Goal: Task Accomplishment & Management: Use online tool/utility

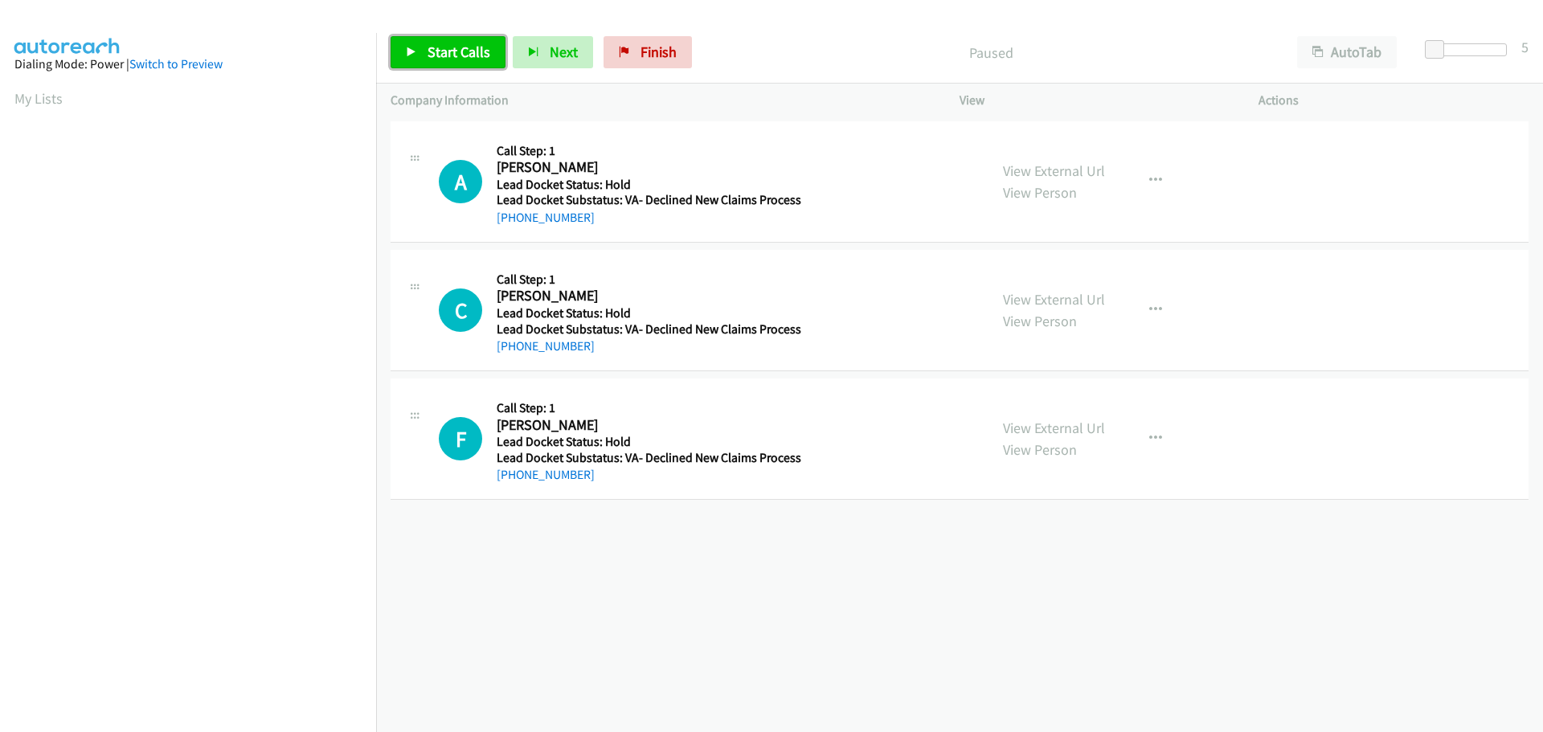
click at [480, 56] on span "Start Calls" at bounding box center [459, 52] width 63 height 18
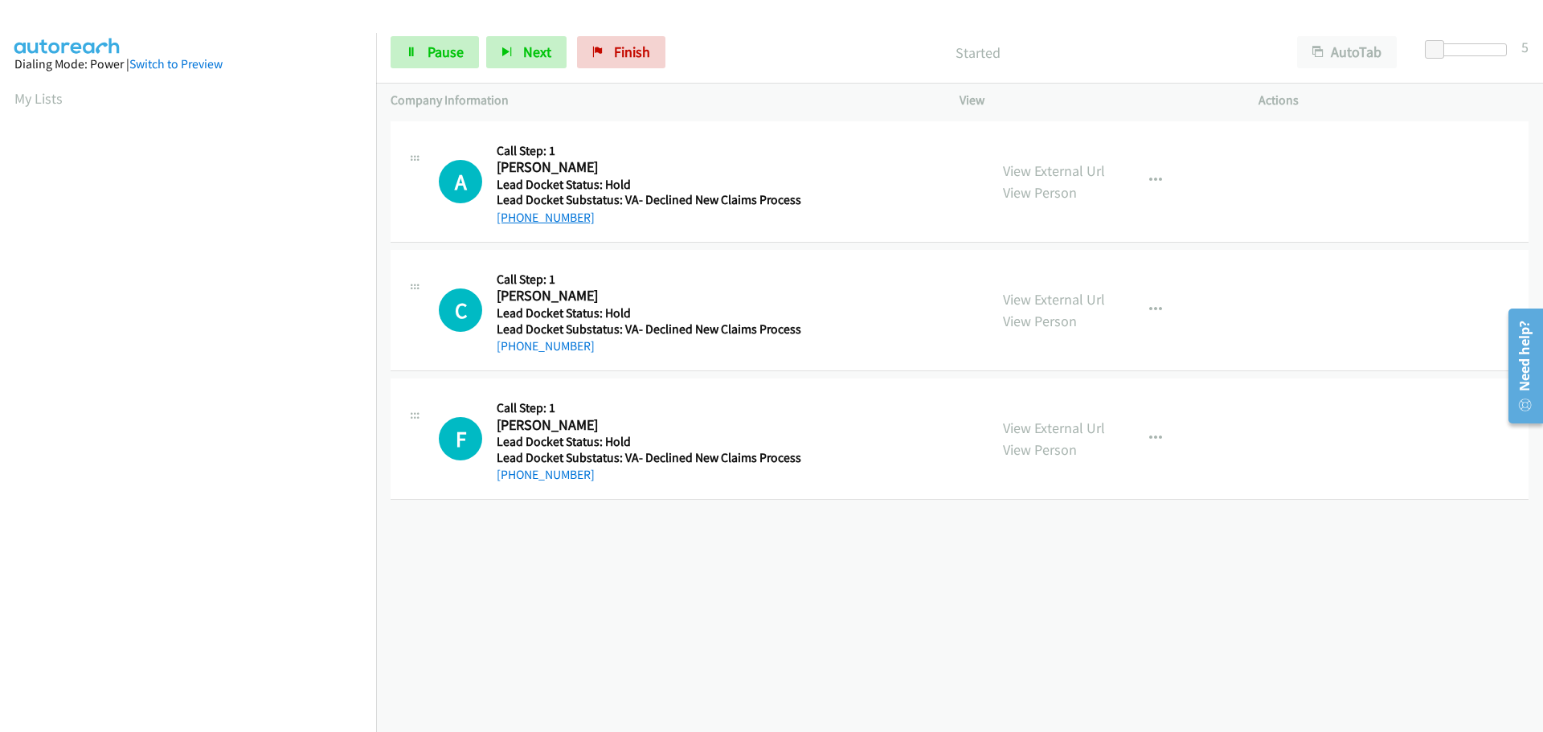
drag, startPoint x: 592, startPoint y: 223, endPoint x: 512, endPoint y: 220, distance: 79.6
click at [512, 220] on div "+1 972-989-6783" at bounding box center [649, 217] width 305 height 19
copy link "972-989-6783"
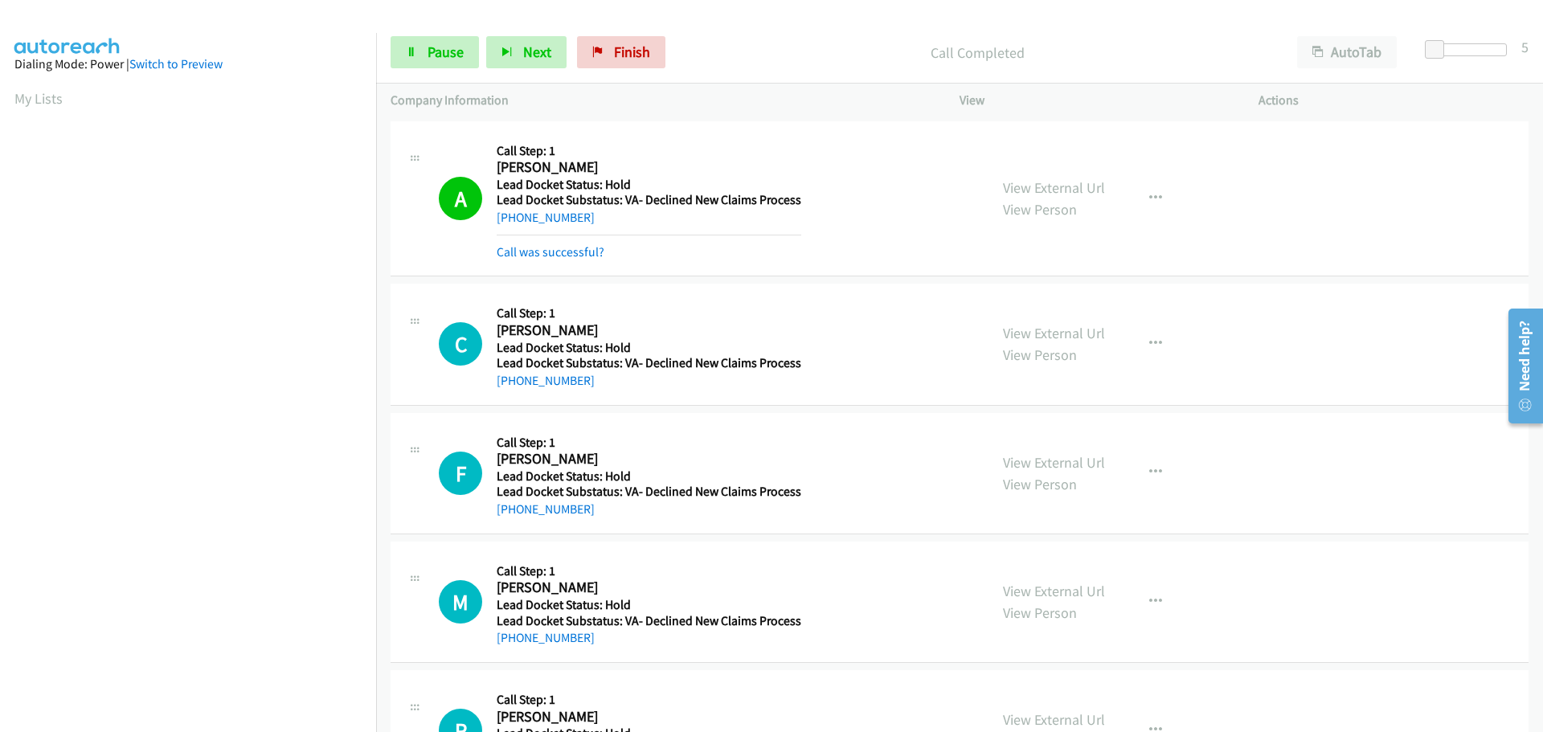
scroll to position [170, 0]
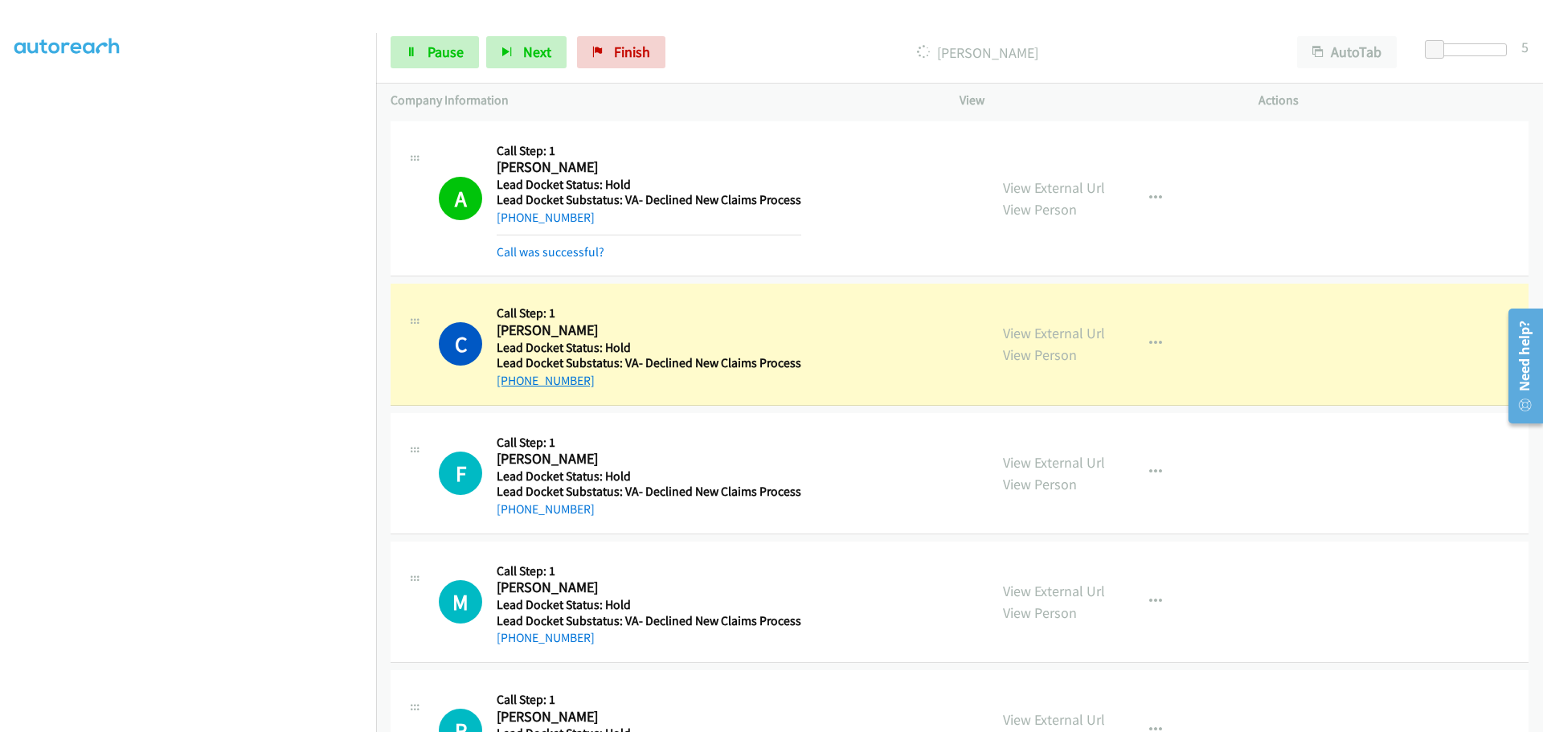
drag, startPoint x: 611, startPoint y: 383, endPoint x: 514, endPoint y: 382, distance: 96.5
click at [514, 382] on div "+1 601-606-4336" at bounding box center [649, 380] width 305 height 19
copy link "601-606-4336"
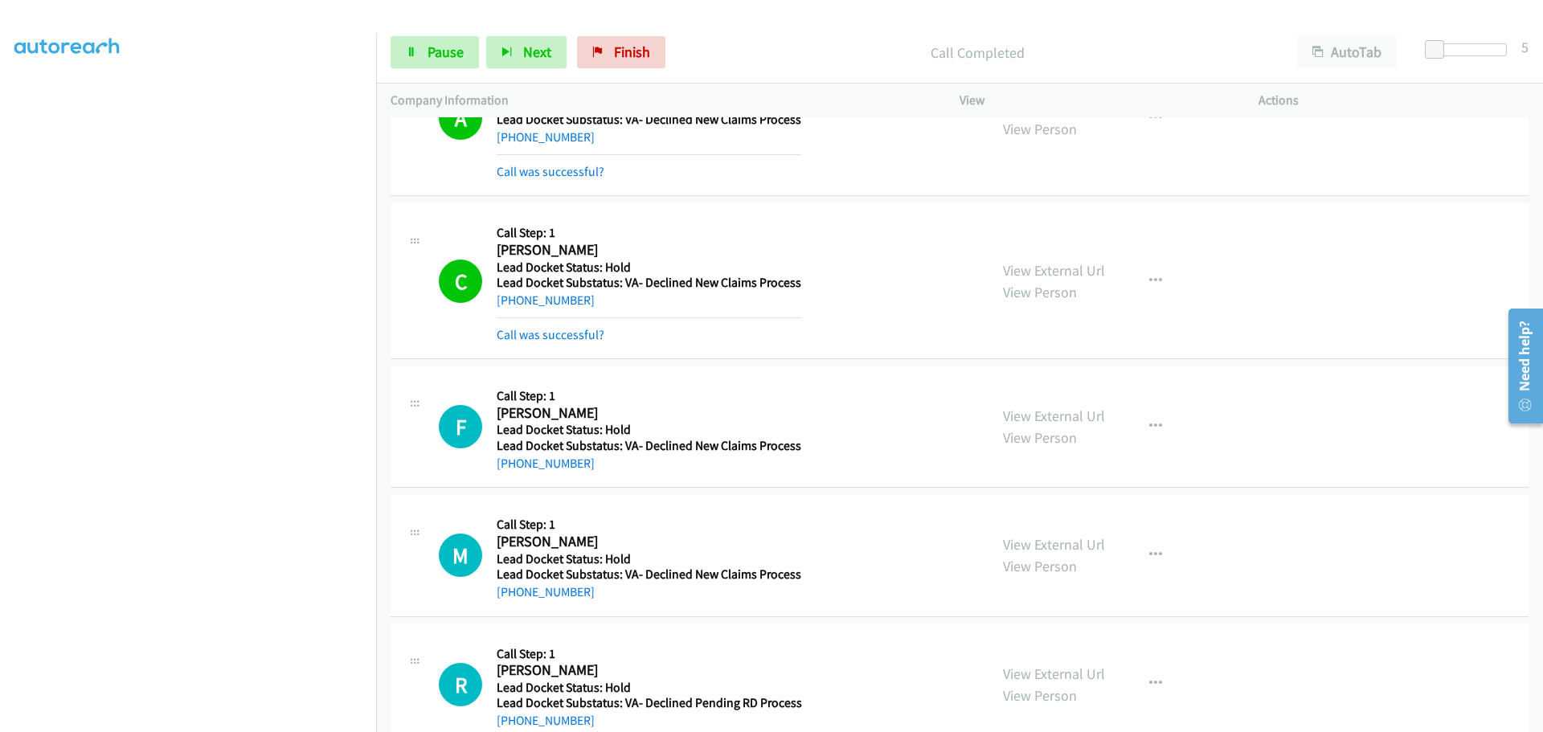
scroll to position [0, 0]
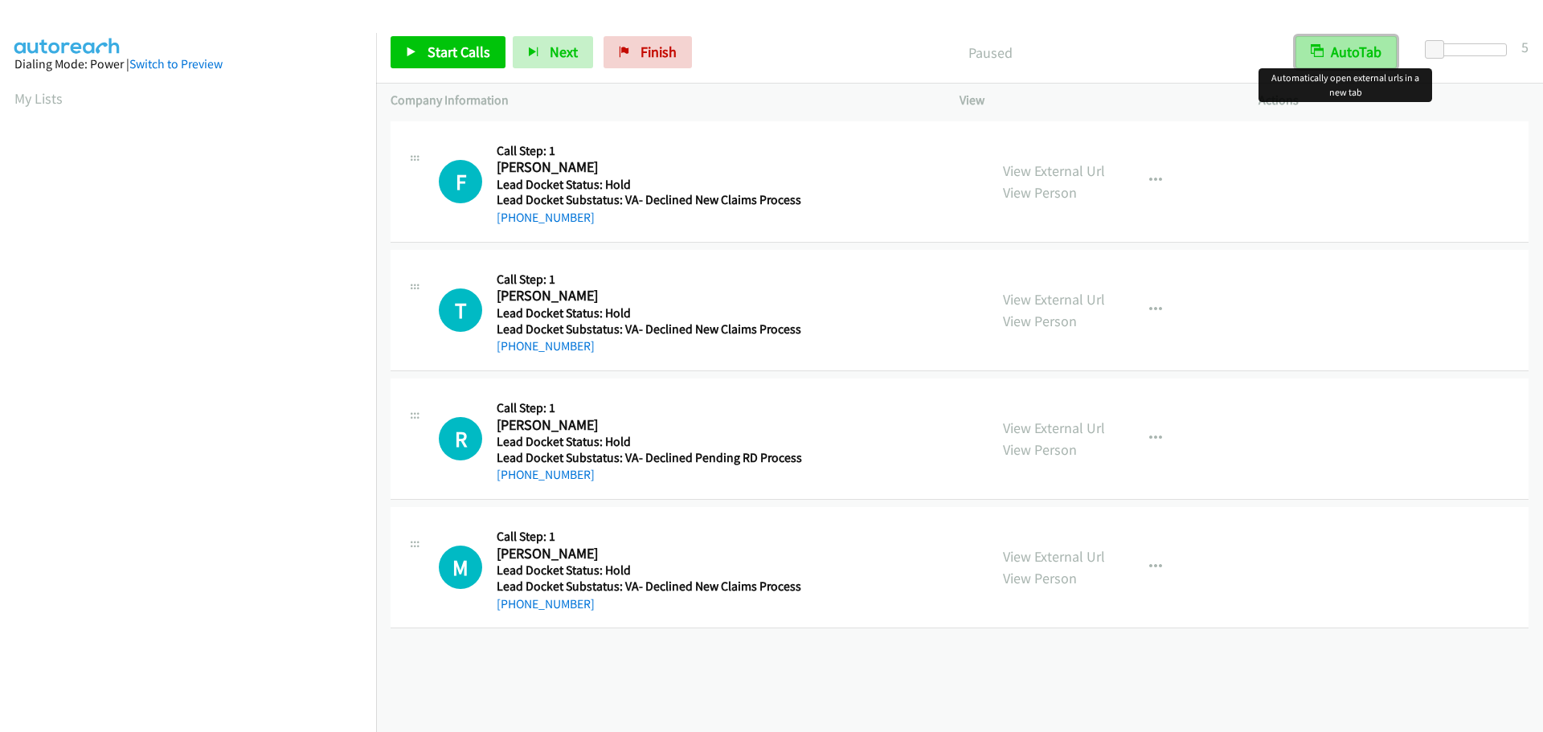
click at [1337, 49] on button "AutoTab" at bounding box center [1346, 52] width 101 height 32
click at [447, 55] on span "Start Calls" at bounding box center [459, 52] width 63 height 18
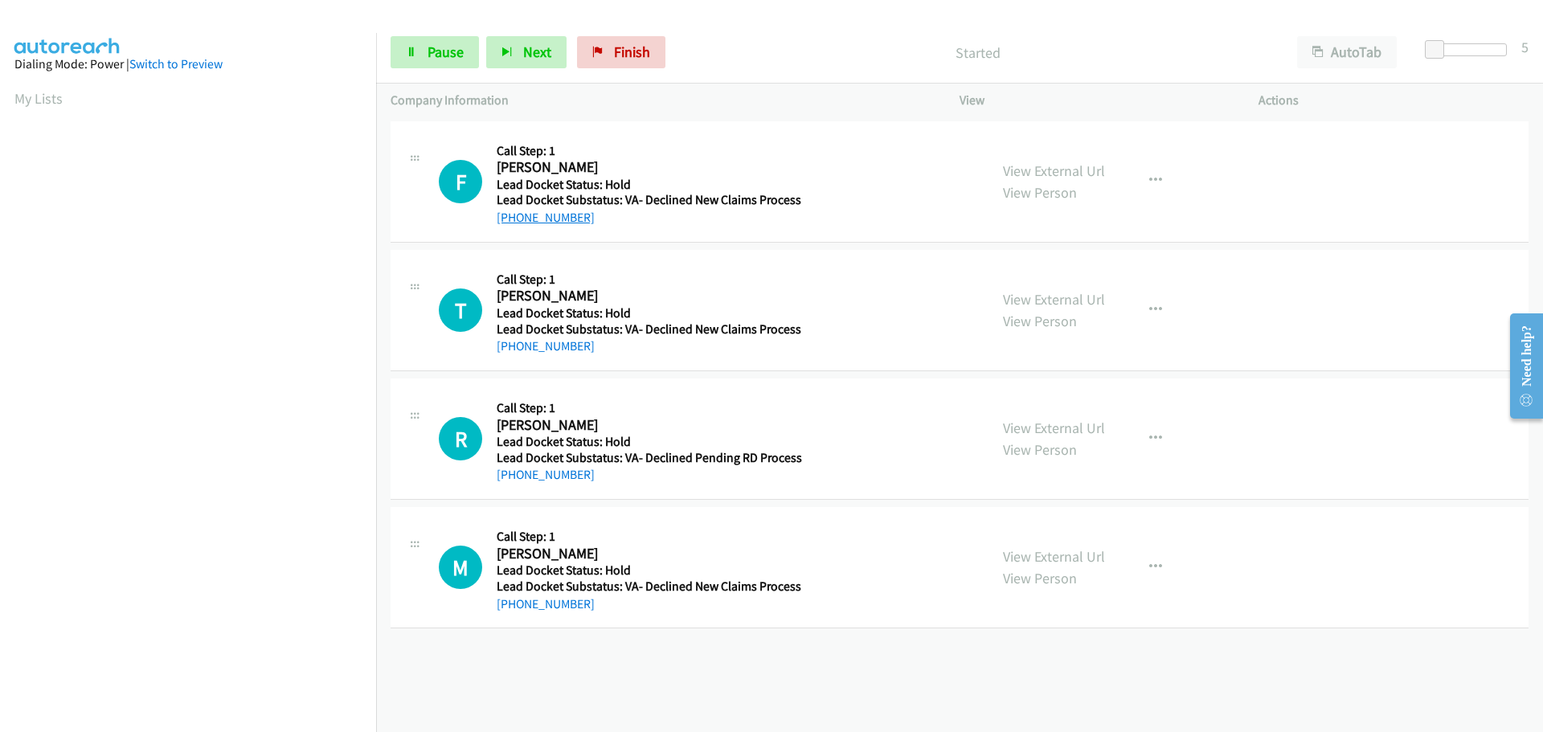
drag, startPoint x: 605, startPoint y: 215, endPoint x: 514, endPoint y: 223, distance: 92.0
click at [514, 223] on div "[PHONE_NUMBER]" at bounding box center [649, 217] width 305 height 19
copy link "[PHONE_NUMBER]"
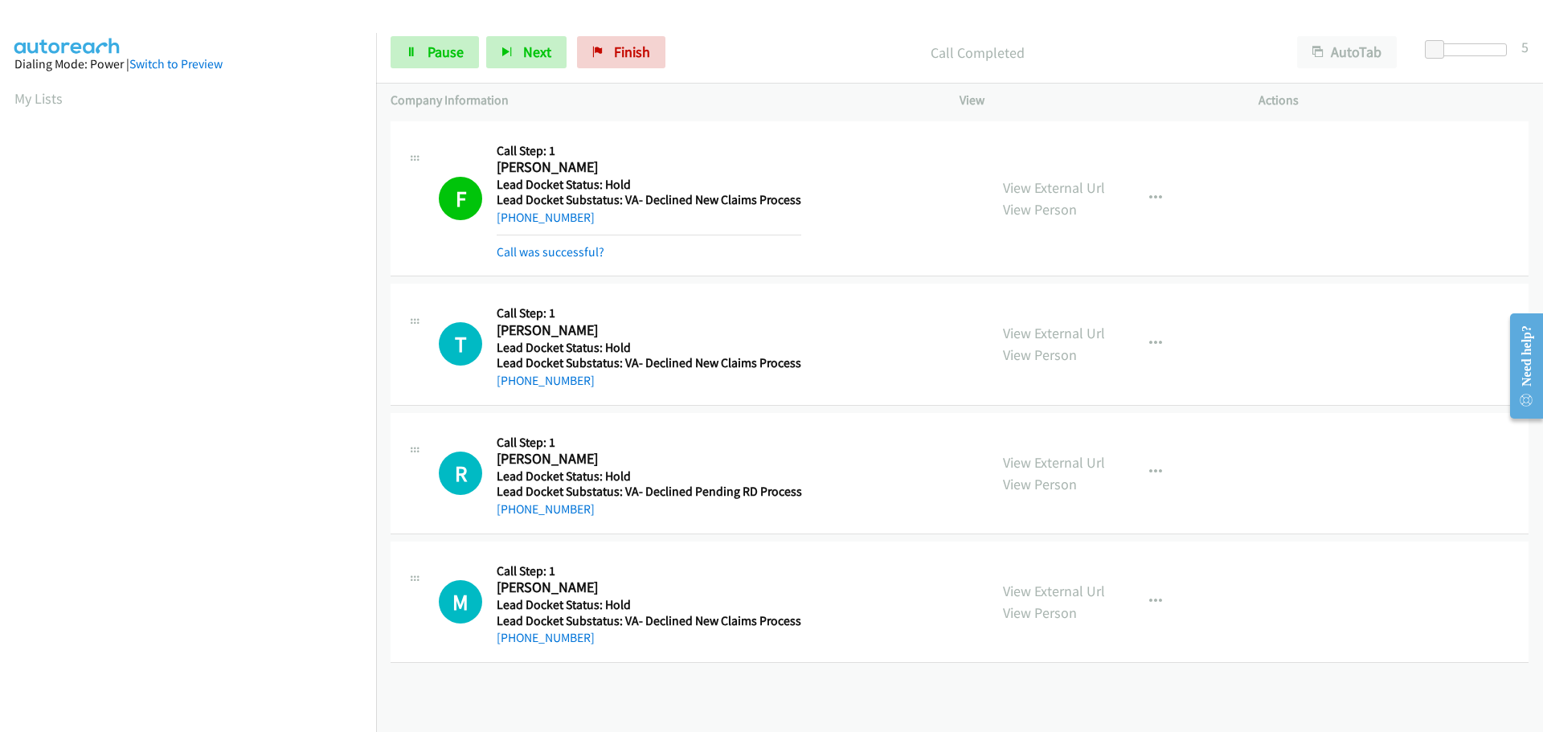
scroll to position [170, 0]
drag, startPoint x: 585, startPoint y: 383, endPoint x: 513, endPoint y: 387, distance: 72.4
click at [513, 387] on div "+1 734-309-6455" at bounding box center [649, 380] width 305 height 19
copy link "734-309-6455"
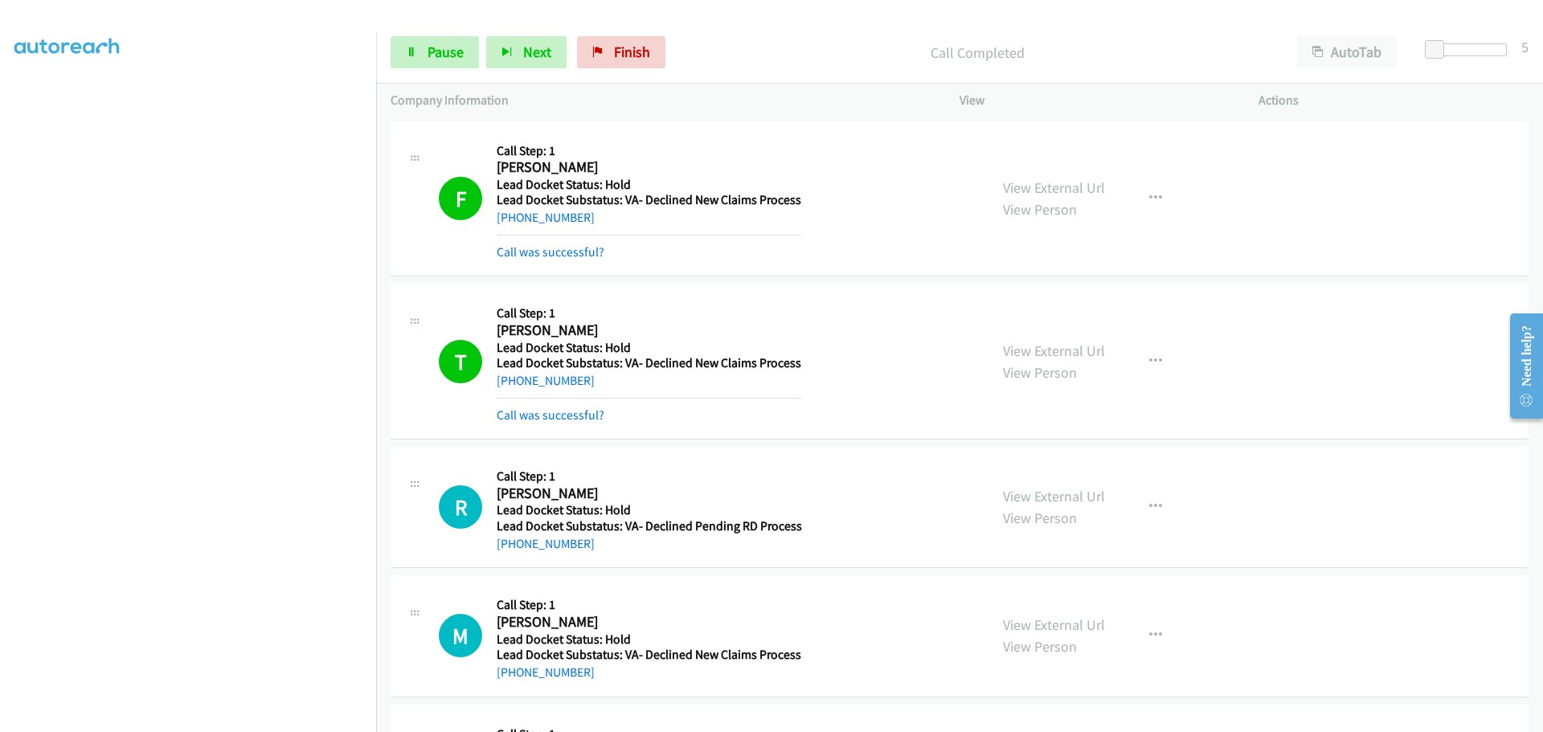
drag, startPoint x: 589, startPoint y: 542, endPoint x: 512, endPoint y: 551, distance: 77.8
click at [512, 551] on div "[PHONE_NUMBER]" at bounding box center [649, 544] width 305 height 19
copy link "801-644-8256"
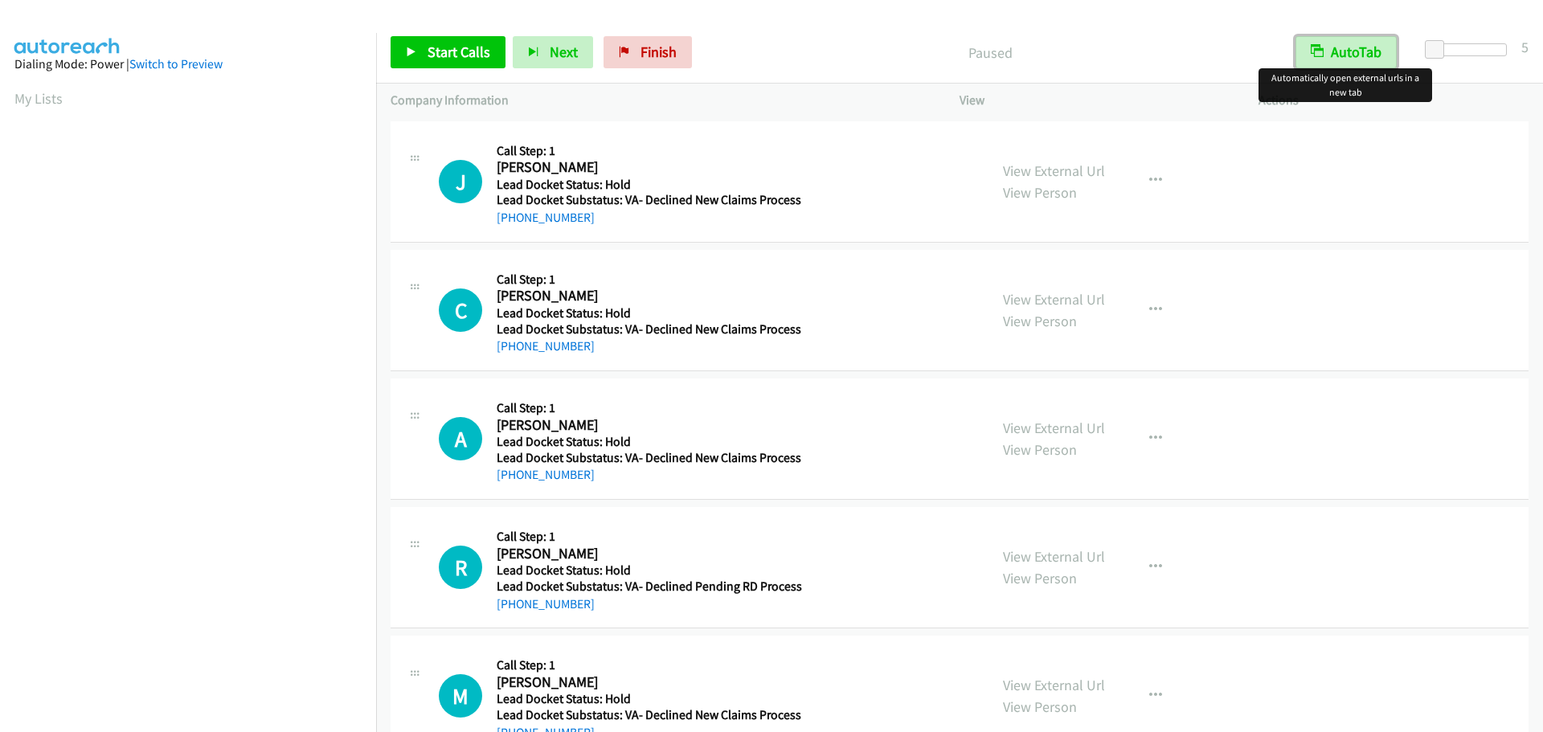
drag, startPoint x: 1329, startPoint y: 58, endPoint x: 1314, endPoint y: 57, distance: 14.5
click at [1329, 58] on button "AutoTab" at bounding box center [1346, 52] width 101 height 32
click at [460, 50] on span "Start Calls" at bounding box center [459, 52] width 63 height 18
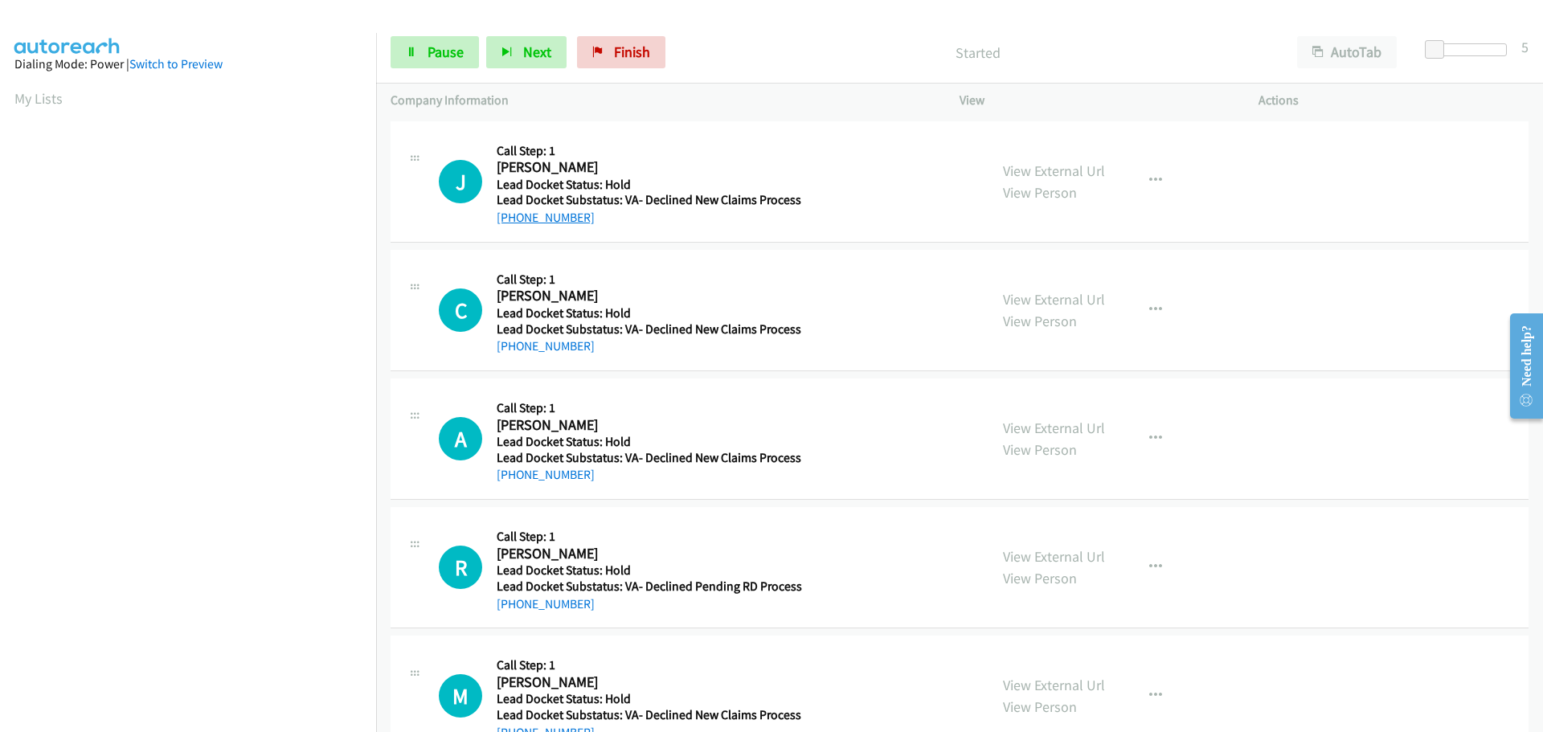
drag, startPoint x: 597, startPoint y: 222, endPoint x: 511, endPoint y: 220, distance: 86.0
click at [511, 220] on div "[PHONE_NUMBER]" at bounding box center [649, 217] width 305 height 19
copy link "904-444-7107"
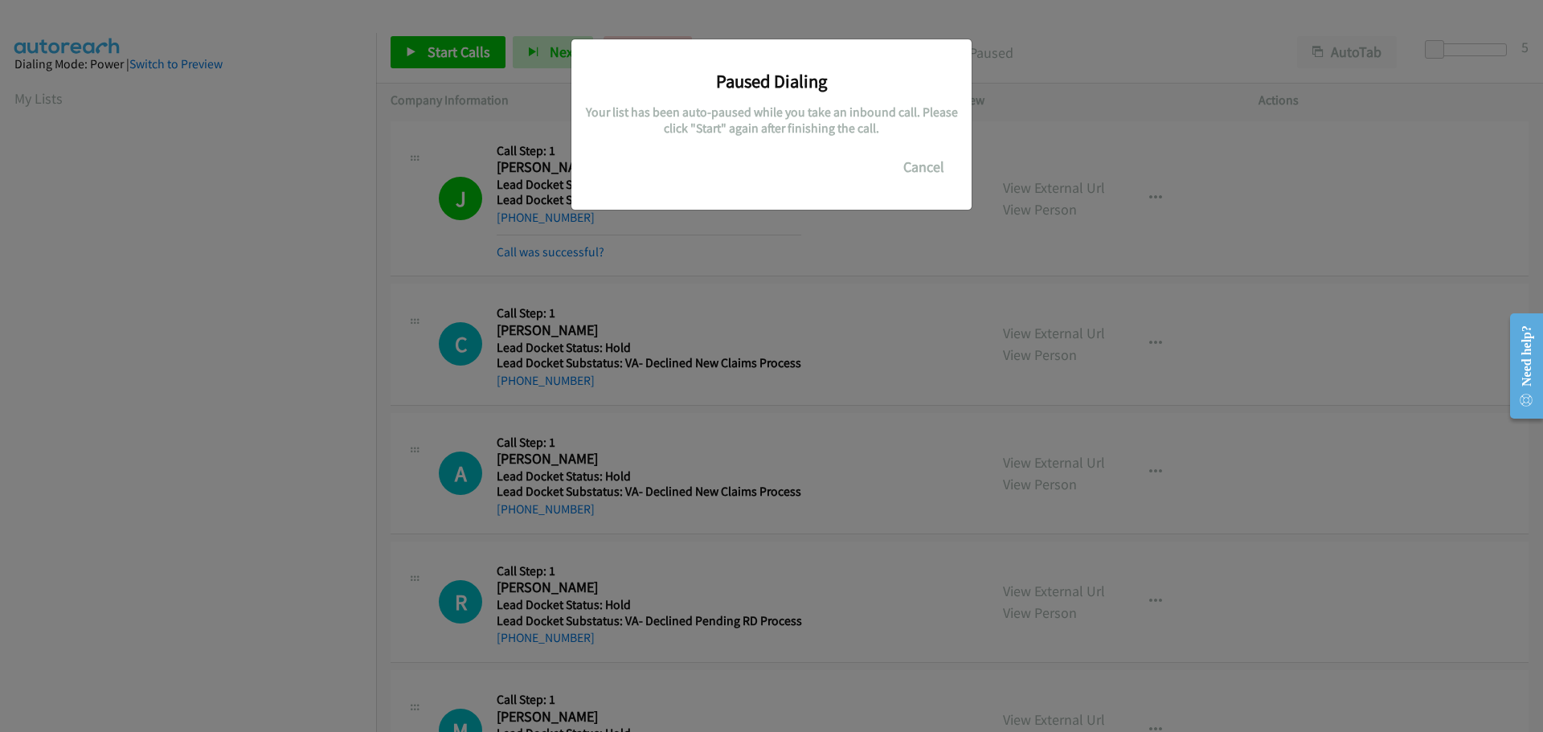
scroll to position [170, 0]
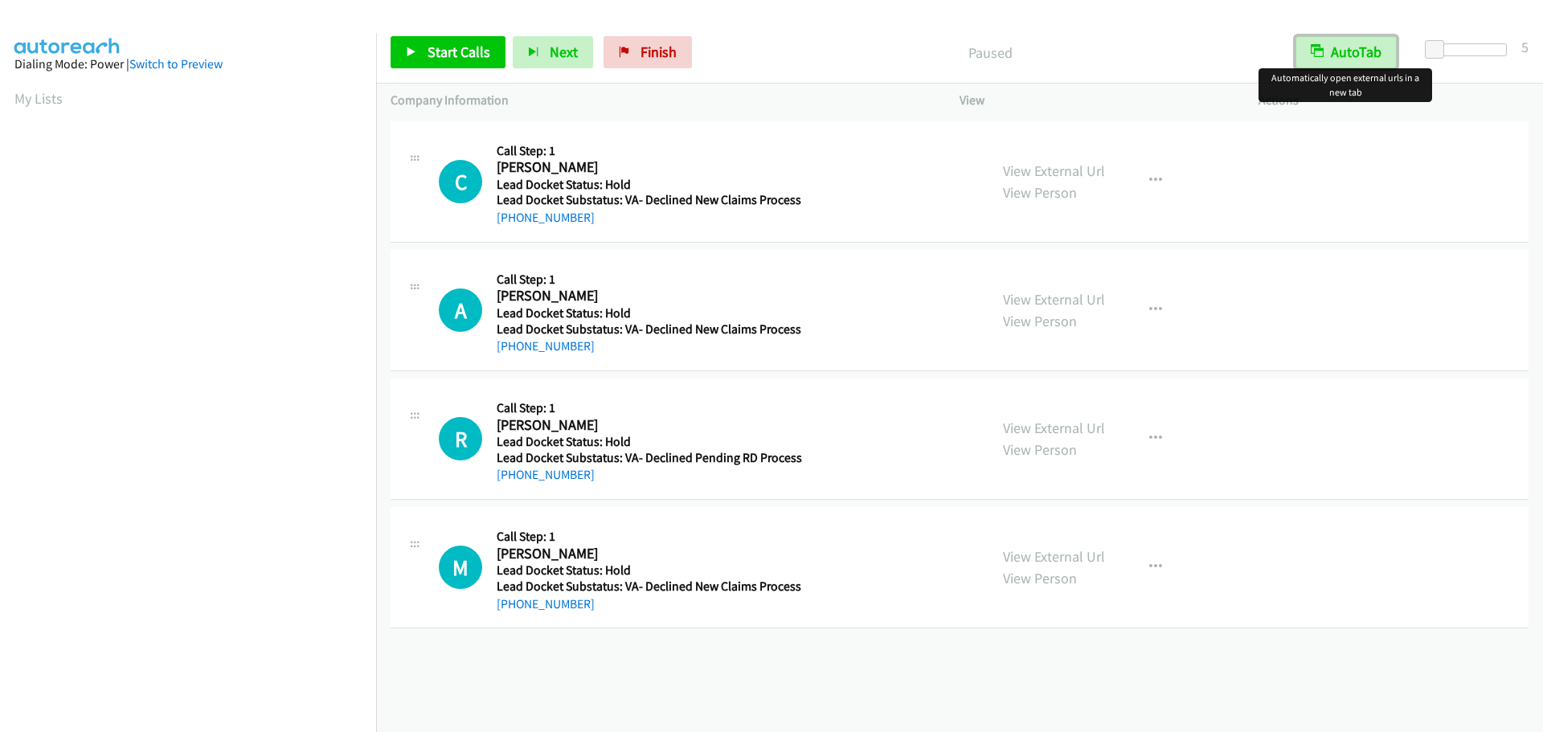
click at [1350, 46] on button "AutoTab" at bounding box center [1346, 52] width 101 height 32
click at [444, 45] on span "Start Calls" at bounding box center [459, 52] width 63 height 18
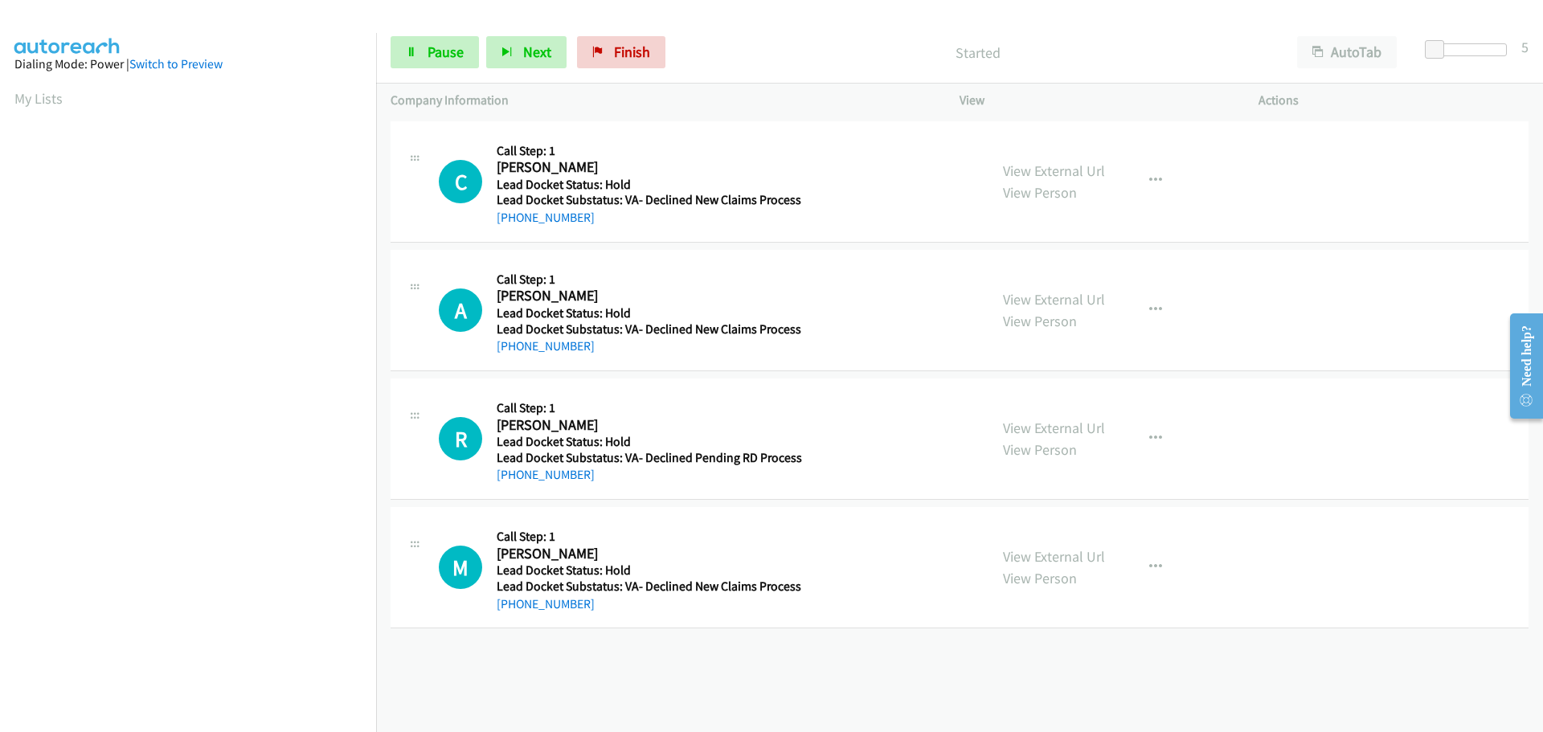
drag, startPoint x: 597, startPoint y: 220, endPoint x: 511, endPoint y: 227, distance: 86.3
click at [511, 227] on div "C Callback Scheduled Call Step: 1 Carolyn Peters America/New_York Lead Docket S…" at bounding box center [960, 181] width 1138 height 121
copy link "859-588-9733"
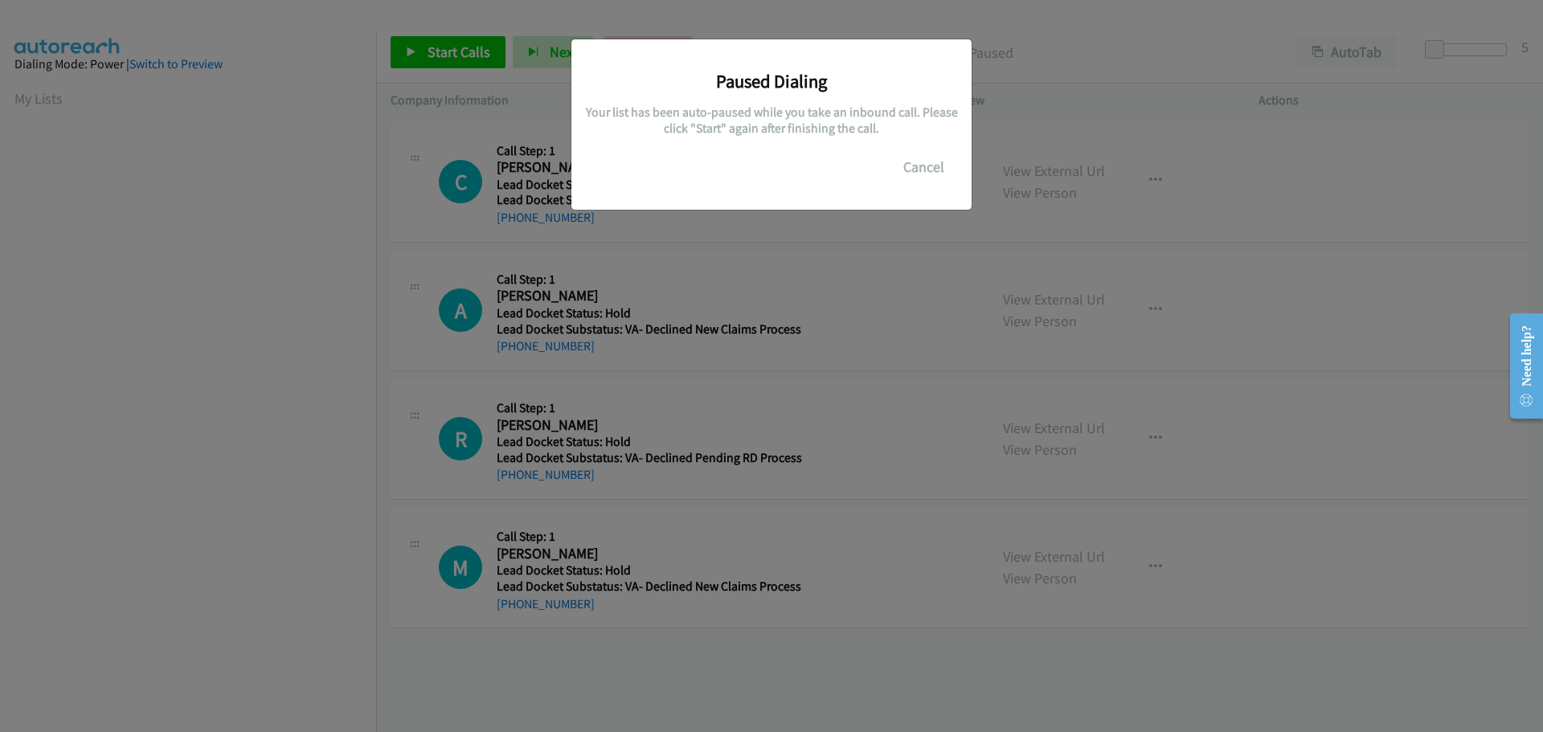
scroll to position [170, 0]
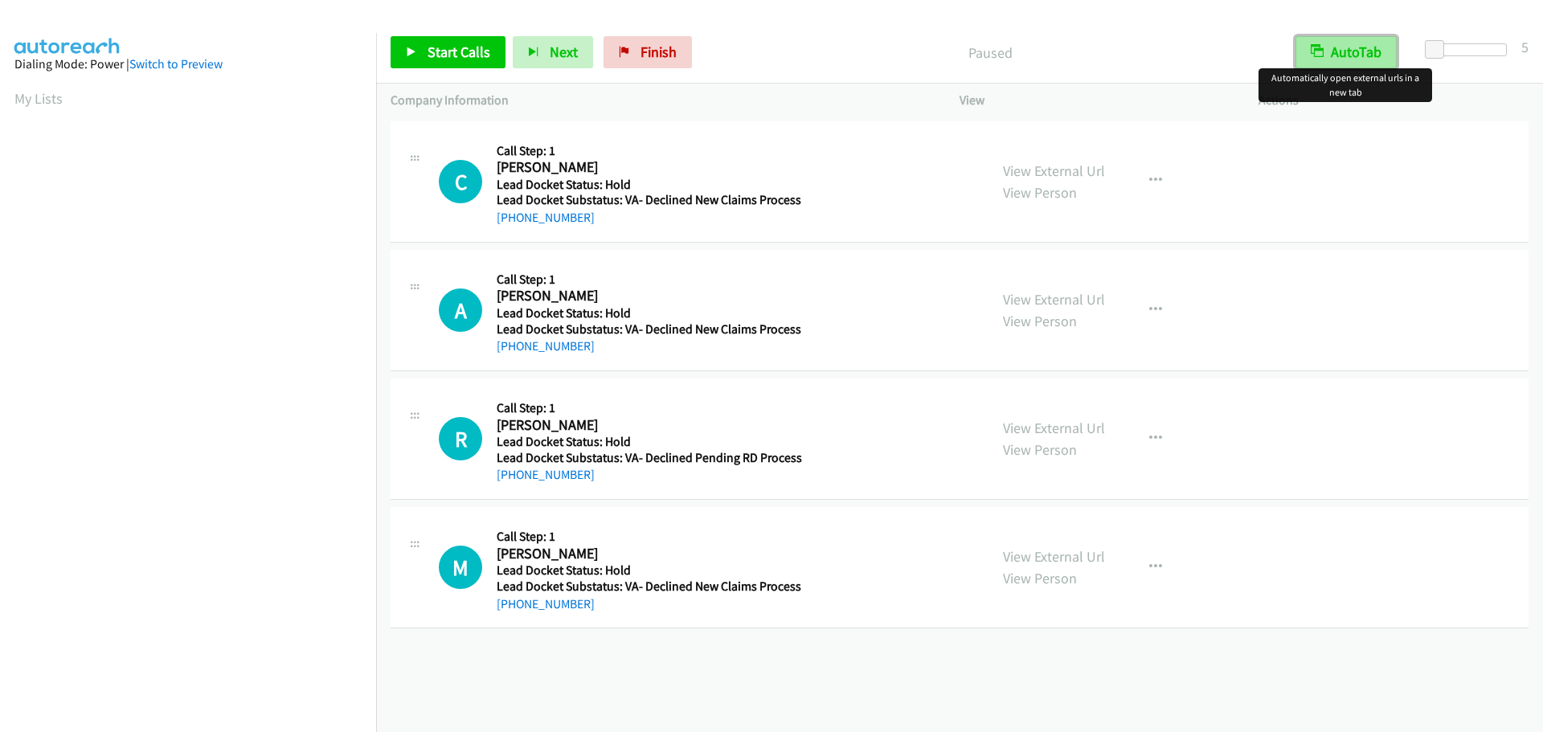
click at [1353, 43] on button "AutoTab" at bounding box center [1346, 52] width 101 height 32
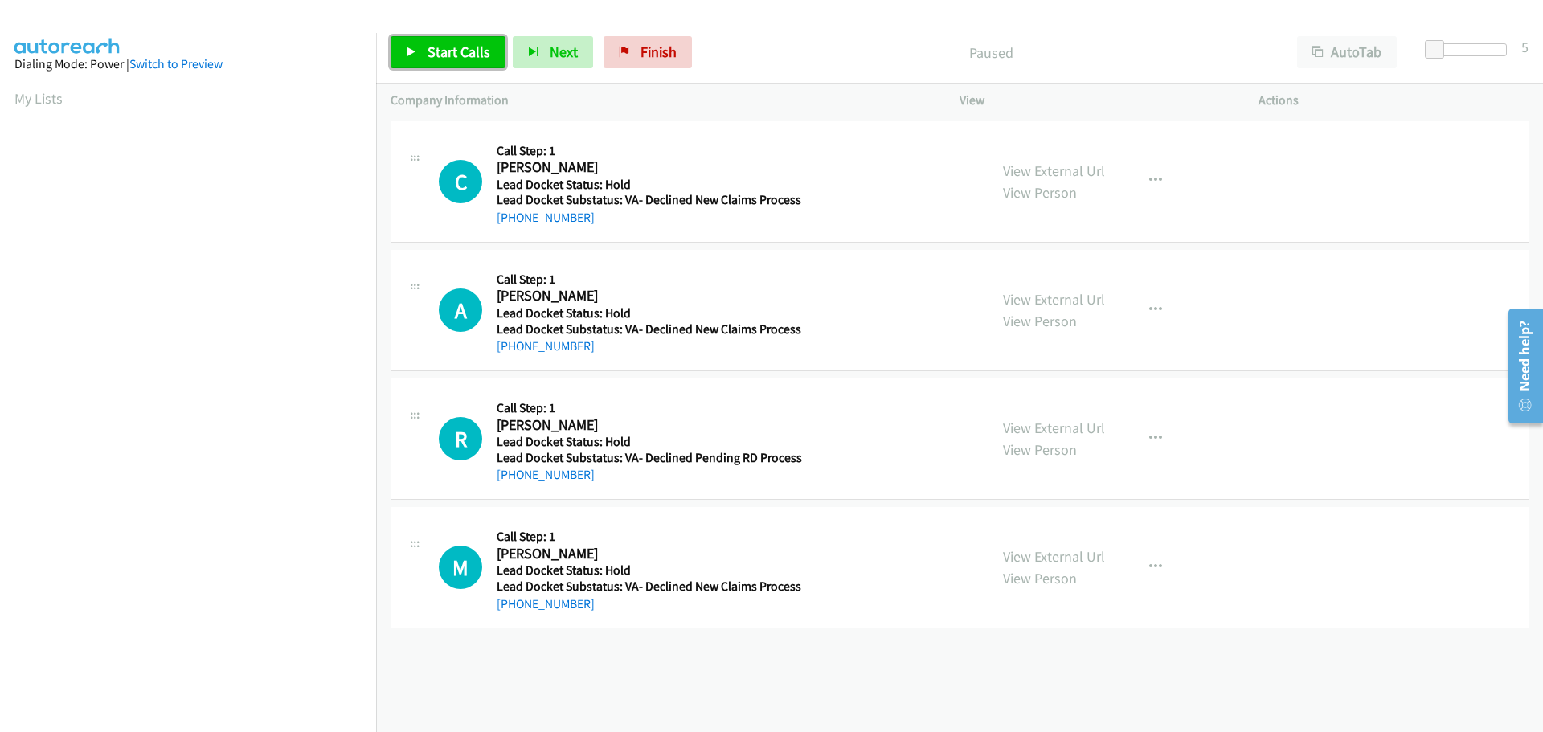
click at [461, 56] on span "Start Calls" at bounding box center [459, 52] width 63 height 18
drag, startPoint x: 464, startPoint y: 53, endPoint x: 505, endPoint y: 33, distance: 45.7
click at [465, 53] on link "Pause" at bounding box center [435, 52] width 88 height 32
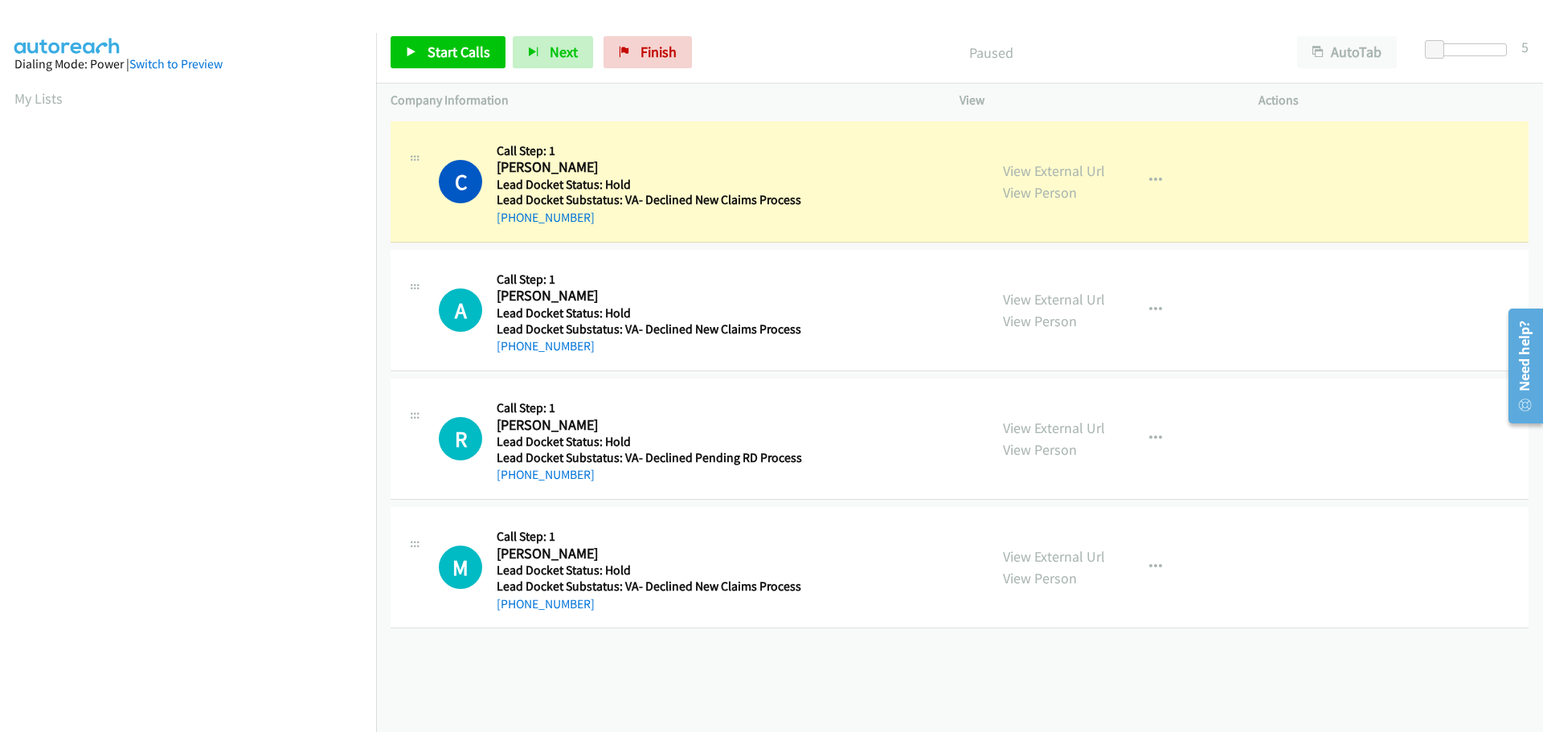
drag, startPoint x: 588, startPoint y: 218, endPoint x: 514, endPoint y: 227, distance: 73.7
click at [514, 227] on div "[PHONE_NUMBER]" at bounding box center [649, 217] width 305 height 19
copy link "[PHONE_NUMBER]"
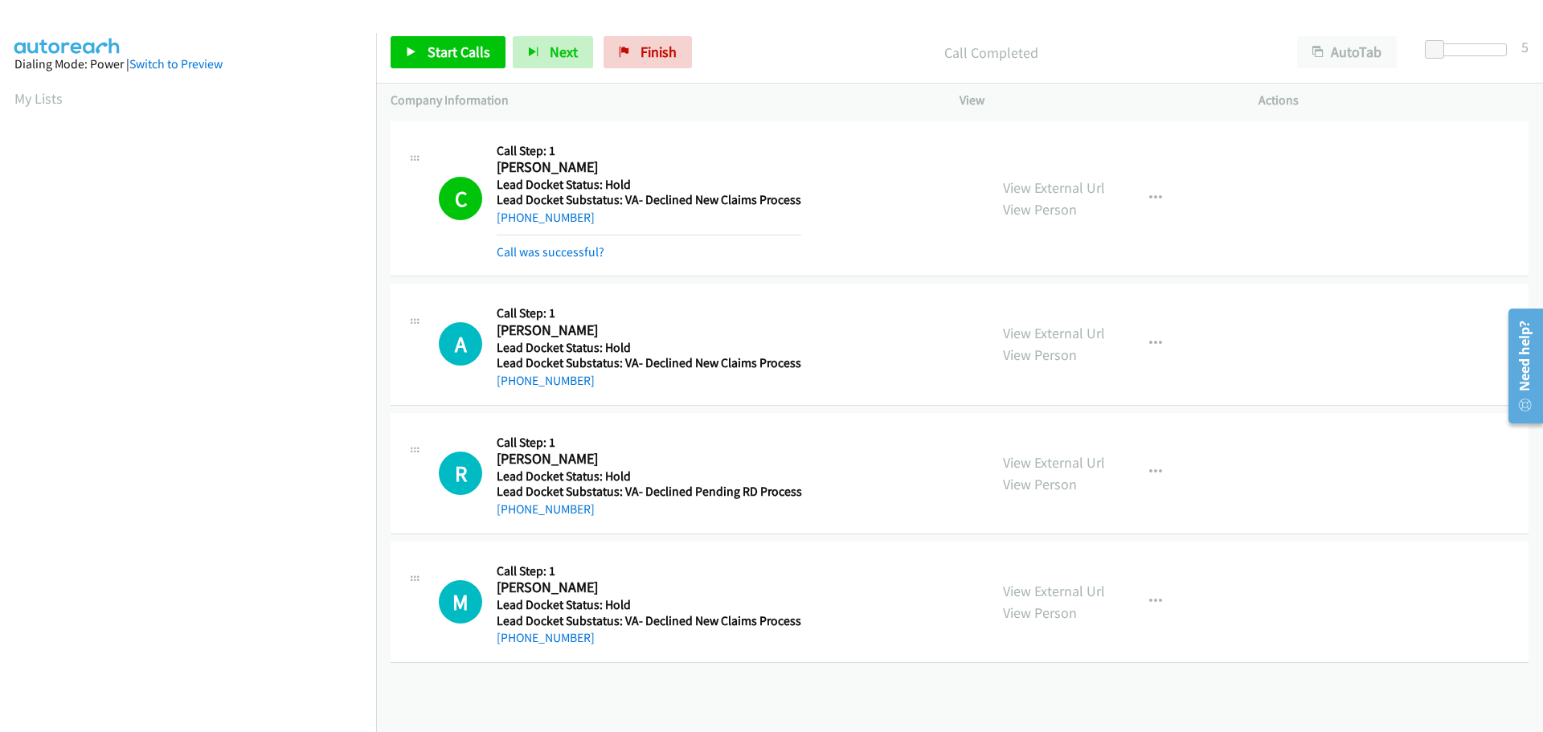
scroll to position [170, 0]
